Goal: Task Accomplishment & Management: Manage account settings

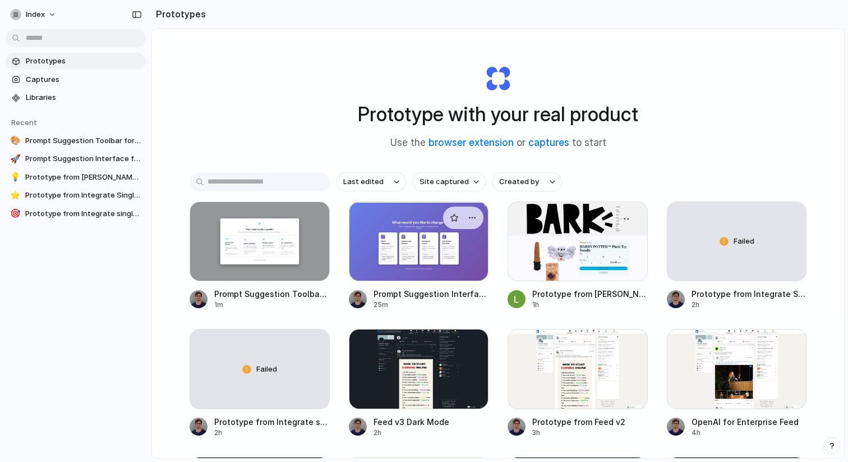
click at [426, 256] on div at bounding box center [419, 241] width 140 height 80
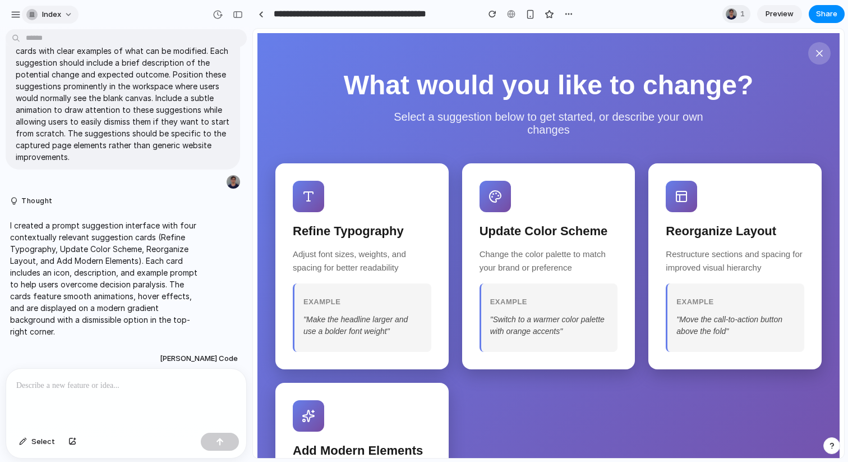
click at [62, 20] on button "Index" at bounding box center [50, 15] width 57 height 18
click at [62, 36] on span "Settings" at bounding box center [57, 39] width 31 height 11
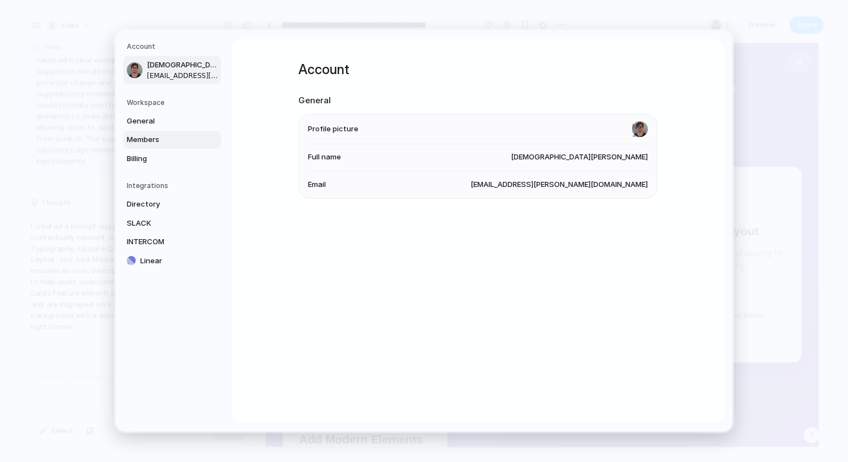
click at [145, 135] on span "Members" at bounding box center [163, 139] width 72 height 11
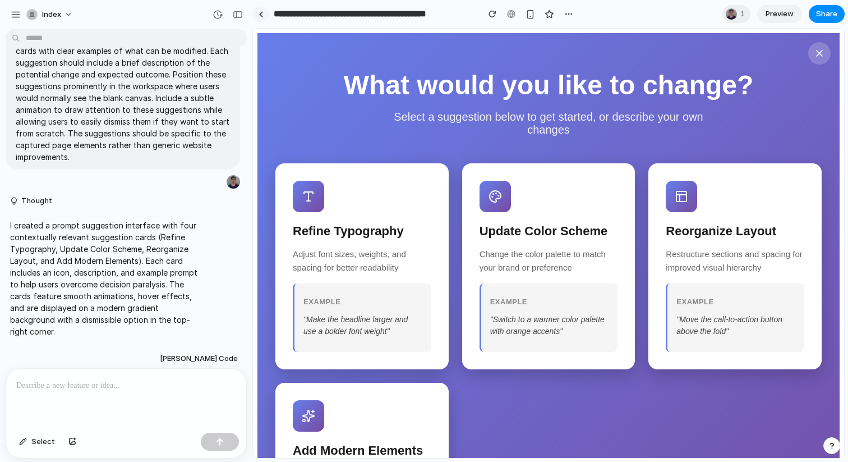
click at [257, 12] on link at bounding box center [260, 14] width 17 height 17
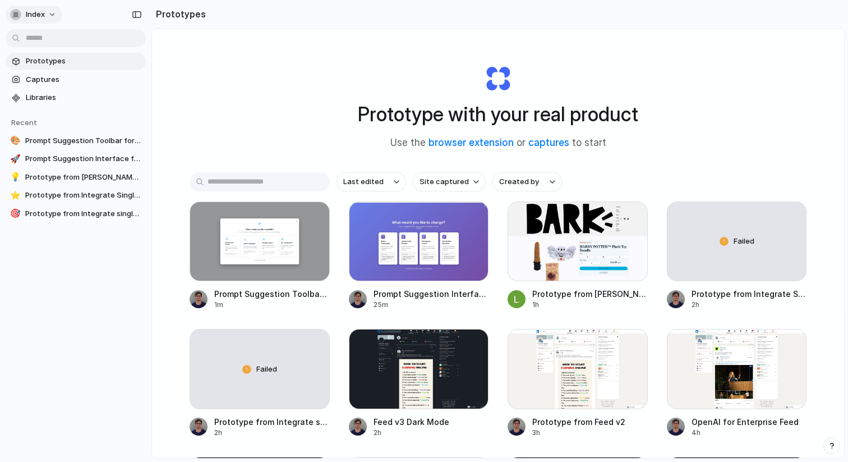
click at [44, 10] on span "Index" at bounding box center [35, 14] width 19 height 11
click at [44, 10] on div "Settings Invite members Change theme Sign out" at bounding box center [424, 231] width 848 height 462
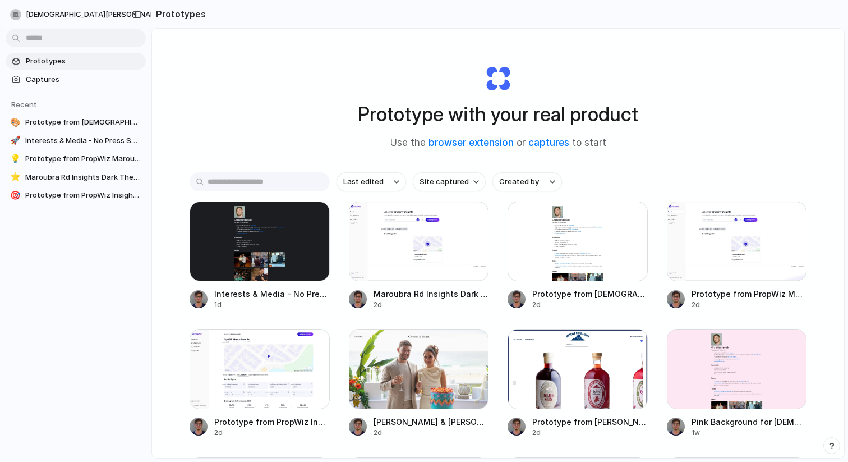
click at [210, 58] on div "Prototype with your real product Use the browser extension or captures to start…" at bounding box center [498, 273] width 692 height 489
